Goal: Complete application form: Complete application form

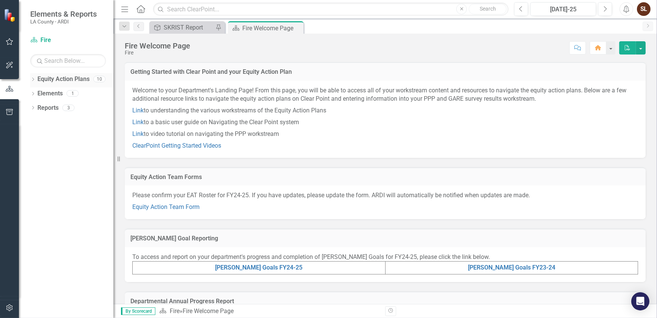
click at [45, 79] on link "Equity Action Plans" at bounding box center [63, 79] width 52 height 9
click at [265, 265] on link "[PERSON_NAME] Goals FY24-25" at bounding box center [258, 266] width 87 height 7
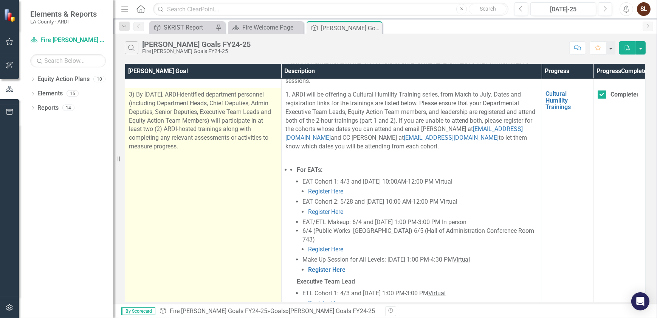
scroll to position [446, 0]
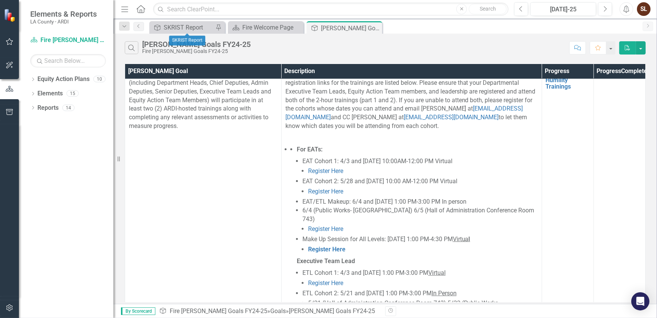
click at [163, 22] on div "Goal SKRIST Report Pin" at bounding box center [187, 27] width 76 height 12
click at [161, 27] on icon "Goal" at bounding box center [157, 28] width 8 height 6
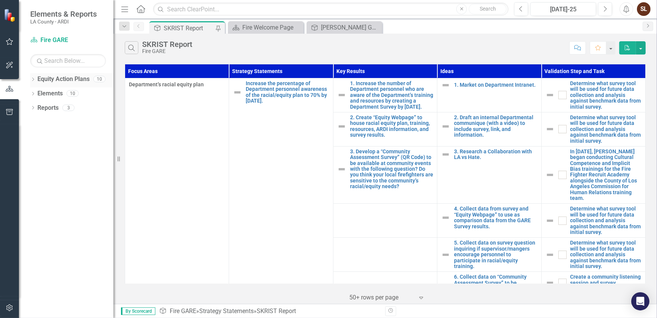
click at [37, 79] on link "Equity Action Plans" at bounding box center [63, 79] width 52 height 9
click at [34, 81] on icon "Dropdown" at bounding box center [32, 80] width 5 height 4
click at [43, 106] on link "Fire" at bounding box center [78, 108] width 72 height 9
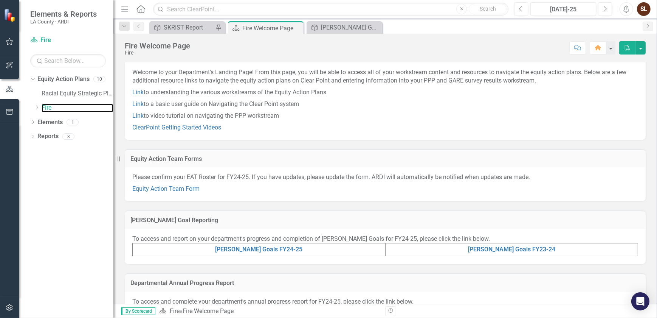
scroll to position [34, 0]
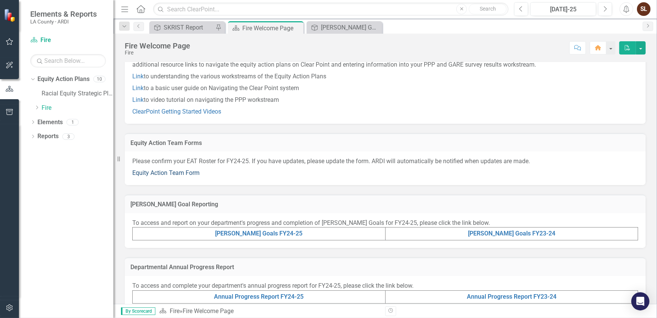
click at [177, 173] on link "Equity Action Team Form" at bounding box center [165, 172] width 67 height 7
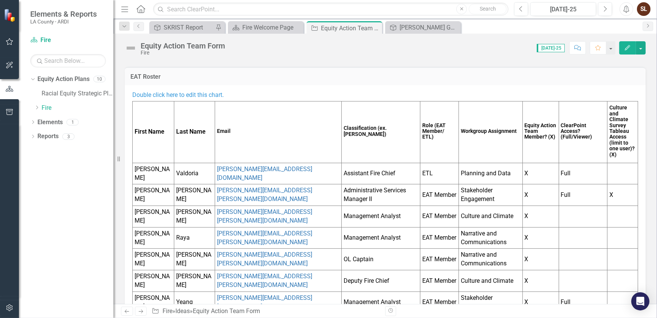
scroll to position [68, 0]
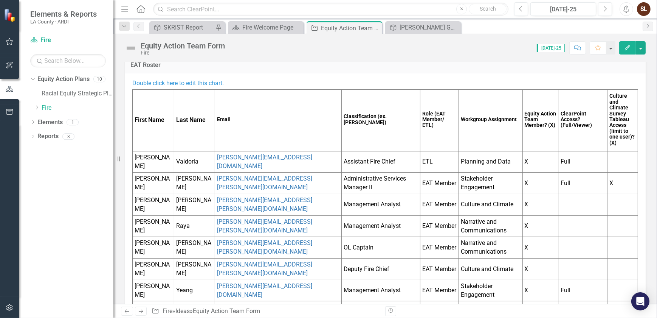
click at [569, 159] on td "Full" at bounding box center [583, 162] width 48 height 22
drag, startPoint x: 573, startPoint y: 159, endPoint x: 530, endPoint y: 163, distance: 42.9
click at [530, 163] on tr "[PERSON_NAME] [PERSON_NAME][EMAIL_ADDRESS][DOMAIN_NAME] Assistant Fire Chief ET…" at bounding box center [385, 162] width 505 height 22
click at [559, 159] on td "Full" at bounding box center [583, 162] width 48 height 22
click at [559, 160] on td "Full" at bounding box center [583, 162] width 48 height 22
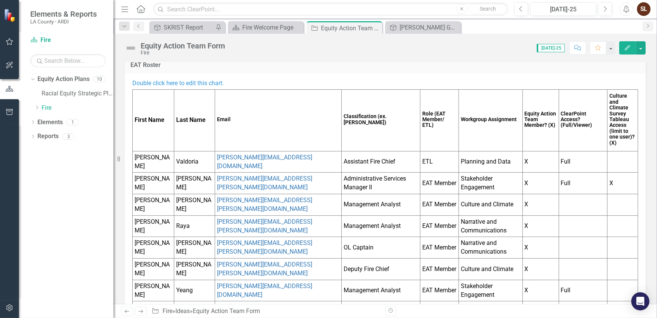
scroll to position [0, 0]
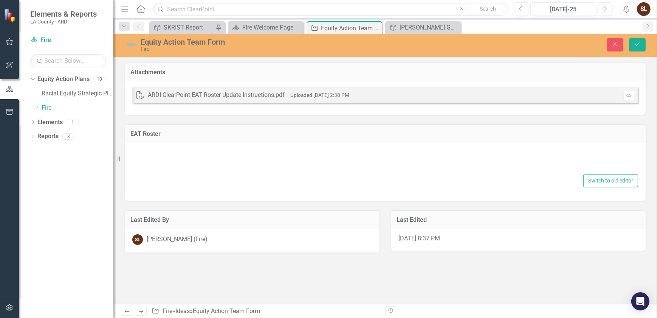
type textarea "<p><span style="color: #3598db;">Double click here to edit this chart.</span></…"
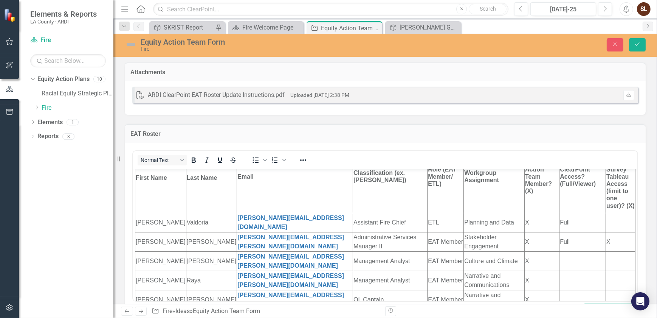
scroll to position [26, 0]
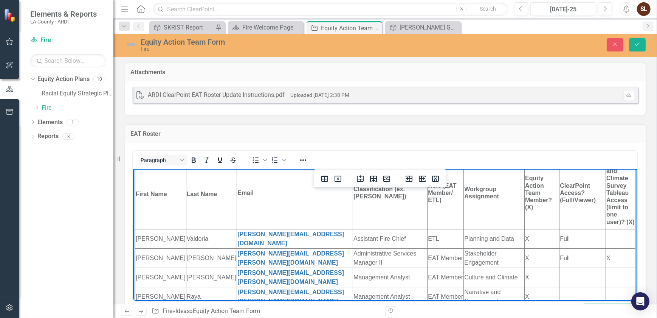
drag, startPoint x: 559, startPoint y: 238, endPoint x: 542, endPoint y: 239, distance: 17.4
click at [542, 239] on tr "[PERSON_NAME] [PERSON_NAME][EMAIL_ADDRESS][DOMAIN_NAME] Assistant Fire Chief ET…" at bounding box center [385, 237] width 500 height 19
click at [574, 234] on td "Full" at bounding box center [582, 237] width 46 height 19
drag, startPoint x: 570, startPoint y: 235, endPoint x: 552, endPoint y: 235, distance: 18.1
click at [559, 235] on td "Full" at bounding box center [582, 237] width 46 height 19
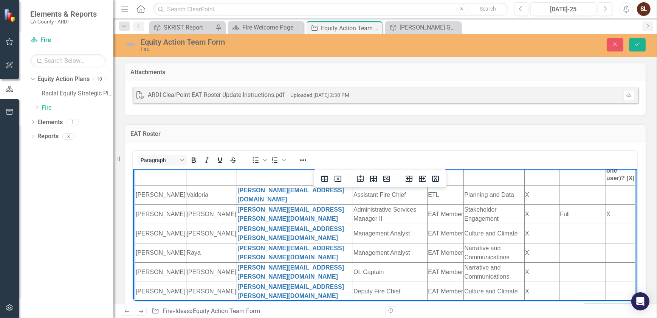
scroll to position [95, 0]
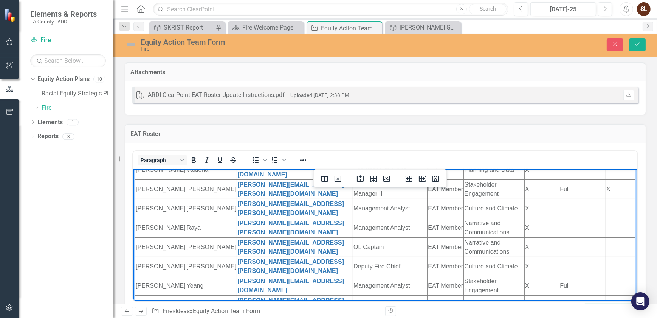
click at [565, 294] on td "Rich Text Area. Press ALT-0 for help." at bounding box center [582, 303] width 46 height 19
drag, startPoint x: 563, startPoint y: 273, endPoint x: 548, endPoint y: 273, distance: 14.8
click at [548, 273] on html "Double click here to edit this chart. First Name Last Name Email Classification…" at bounding box center [385, 211] width 504 height 277
click at [559, 296] on td "Rich Text Area. Press ALT-0 for help." at bounding box center [582, 305] width 46 height 19
click at [559, 218] on td "Rich Text Area. Press ALT-0 for help." at bounding box center [582, 226] width 46 height 19
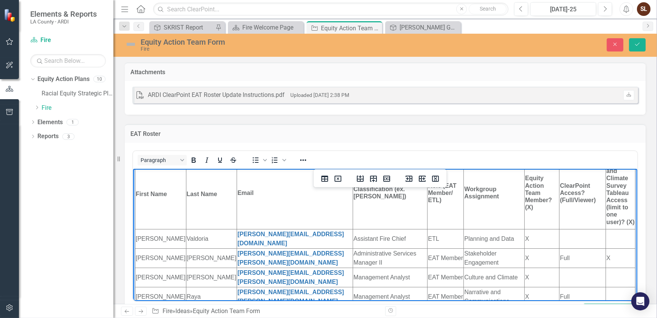
scroll to position [61, 0]
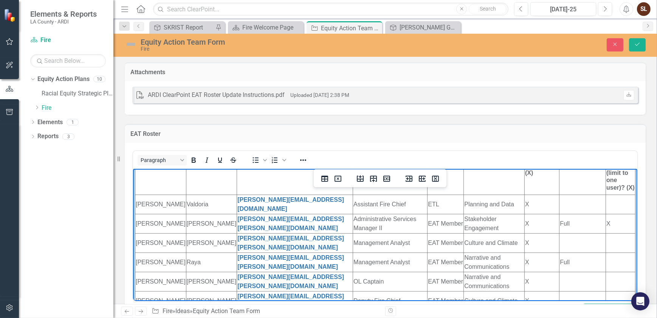
click at [576, 201] on td "Rich Text Area. Press ALT-0 for help." at bounding box center [582, 203] width 46 height 19
click at [635, 45] on icon "Save" at bounding box center [637, 44] width 7 height 5
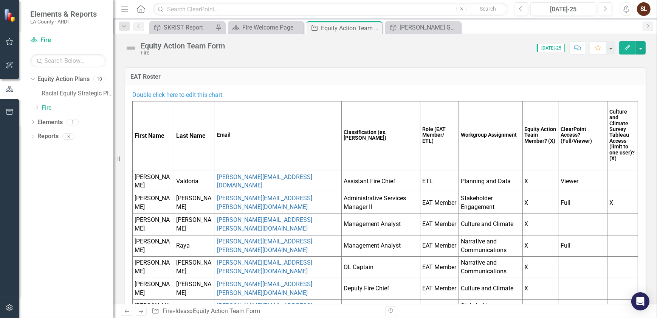
scroll to position [68, 0]
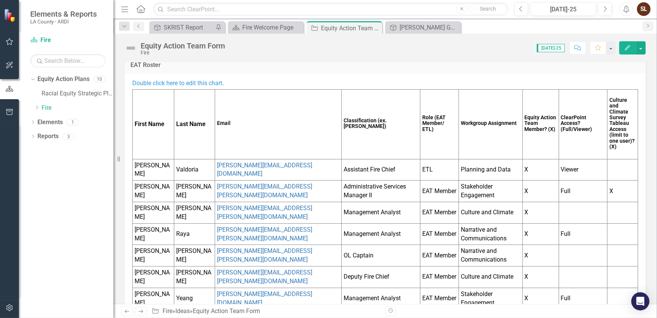
drag, startPoint x: 576, startPoint y: 226, endPoint x: 576, endPoint y: 235, distance: 9.1
click at [576, 226] on td "Full" at bounding box center [583, 234] width 48 height 22
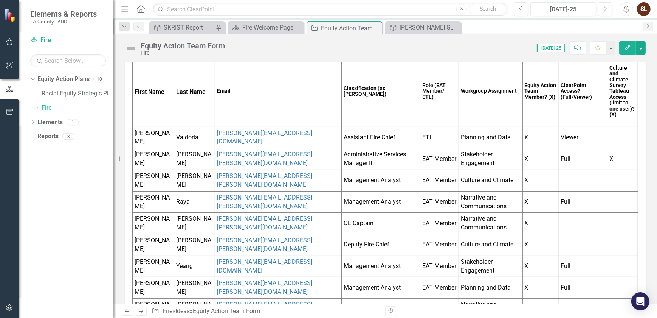
scroll to position [137, 0]
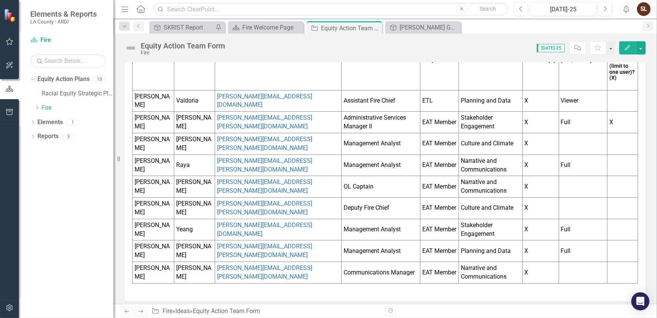
click at [568, 225] on td "Full" at bounding box center [583, 229] width 48 height 22
click at [572, 246] on td "Full" at bounding box center [583, 251] width 48 height 22
click at [573, 139] on td at bounding box center [583, 144] width 48 height 22
click at [566, 141] on td at bounding box center [583, 144] width 48 height 22
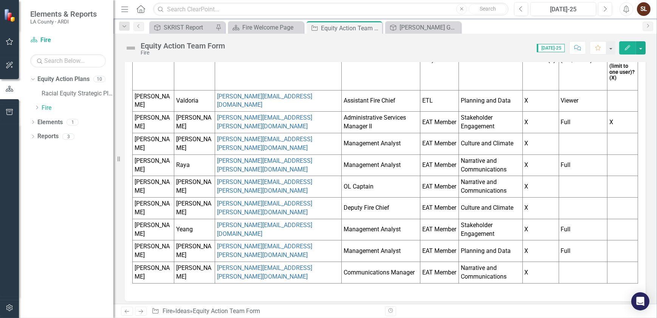
click at [565, 141] on td at bounding box center [583, 144] width 48 height 22
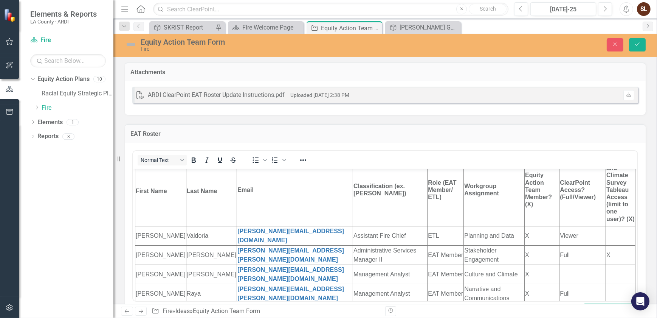
scroll to position [68, 0]
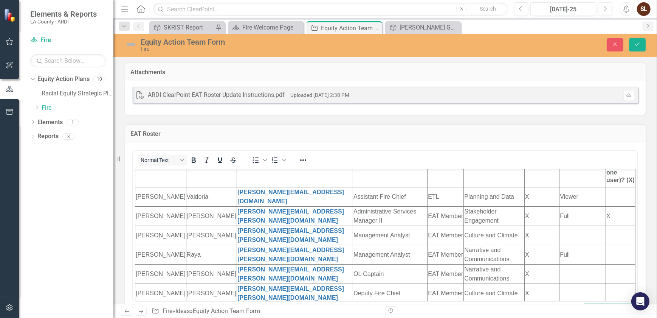
click at [559, 225] on td "Rich Text Area. Press ALT-0 for help." at bounding box center [582, 234] width 46 height 19
click at [640, 55] on div "Equity Action Team Form Fire Close Save" at bounding box center [385, 45] width 544 height 23
click at [635, 47] on icon "Save" at bounding box center [637, 44] width 7 height 5
